Goal: Task Accomplishment & Management: Manage account settings

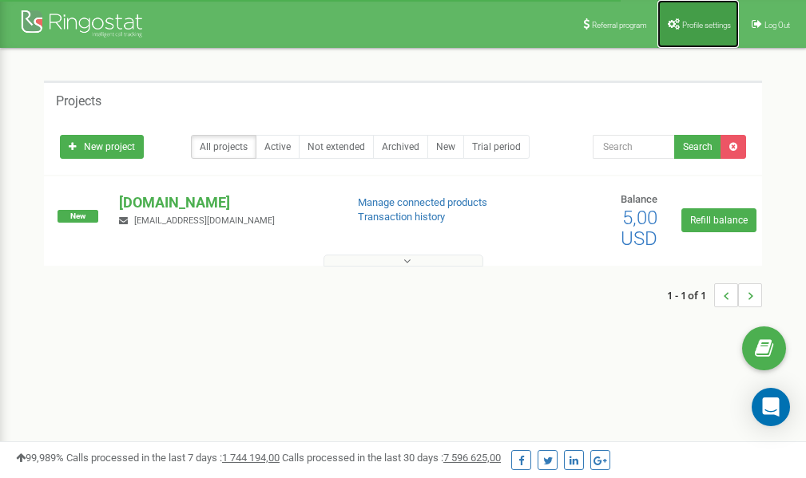
click at [691, 29] on link "Profile settings" at bounding box center [697, 24] width 81 height 48
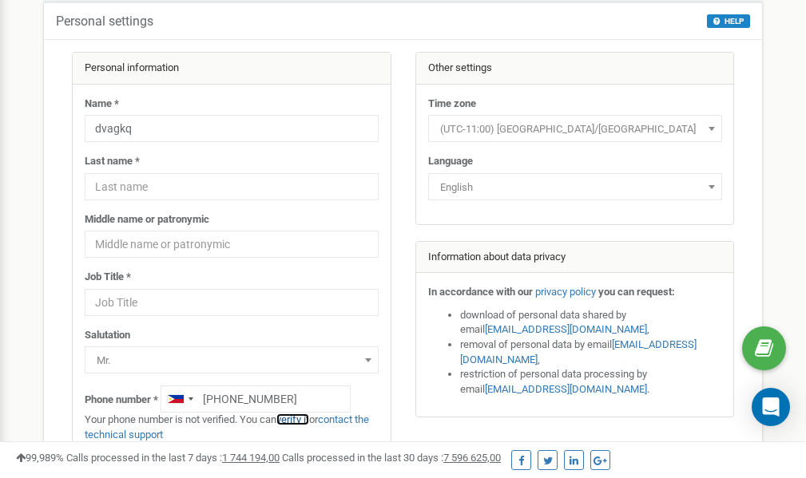
click at [298, 419] on link "verify it" at bounding box center [292, 420] width 33 height 12
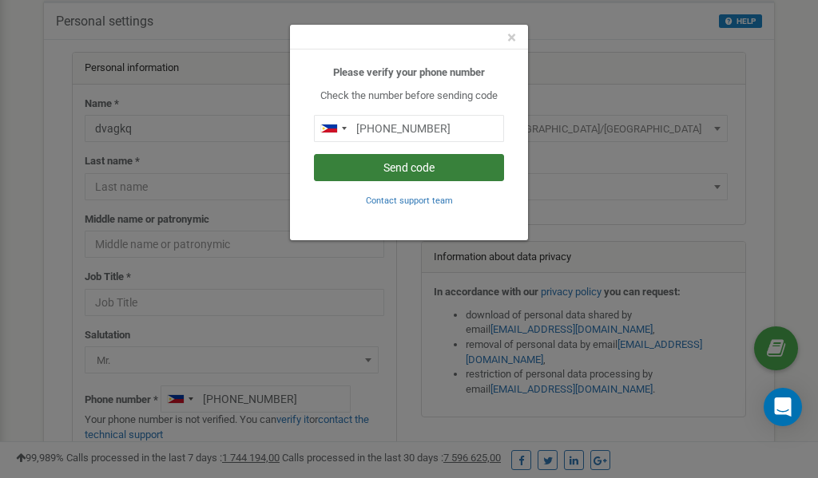
click at [404, 169] on button "Send code" at bounding box center [409, 167] width 190 height 27
